Goal: Find specific page/section

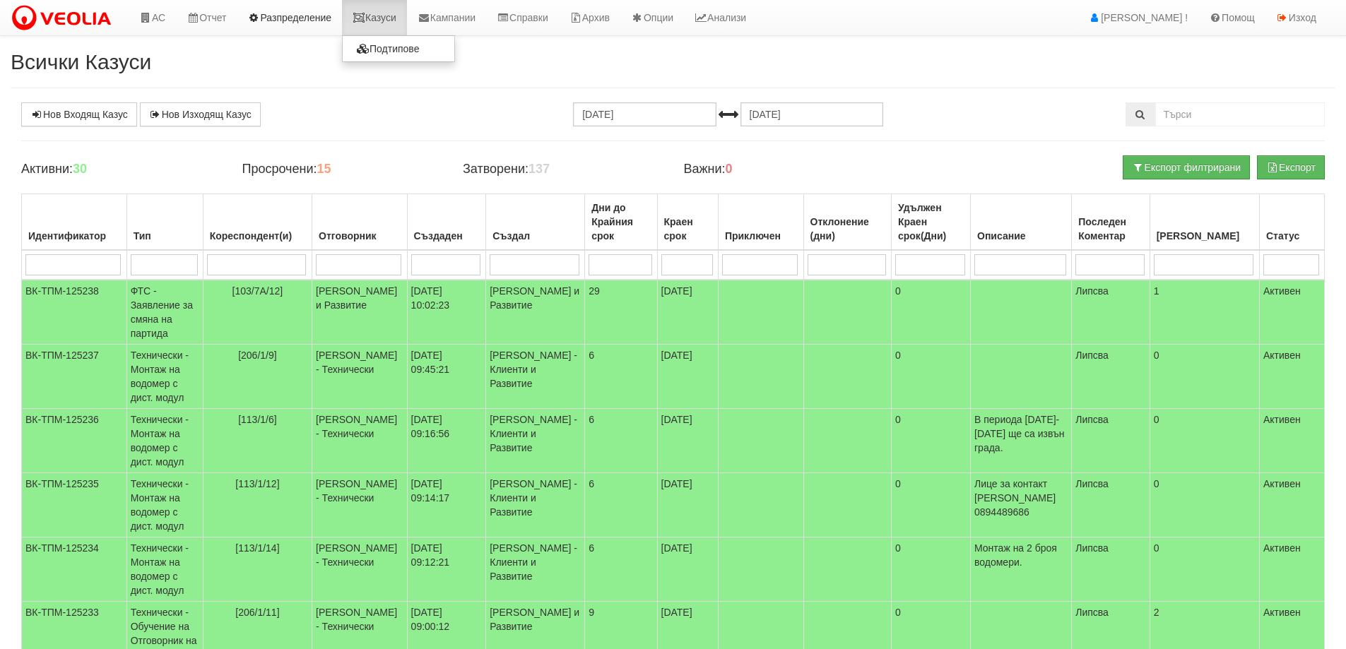
click at [391, 9] on link "Казуси" at bounding box center [374, 17] width 65 height 35
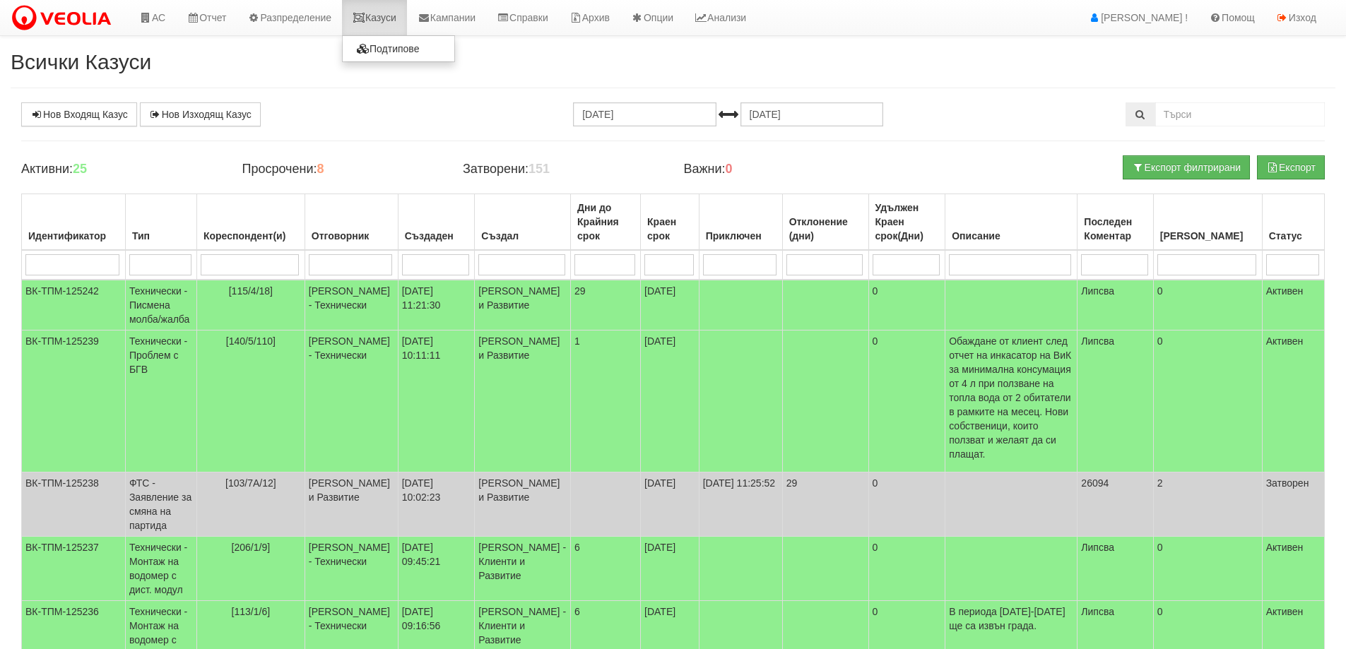
click at [393, 11] on link "Казуси" at bounding box center [374, 17] width 65 height 35
